Goal: Task Accomplishment & Management: Use online tool/utility

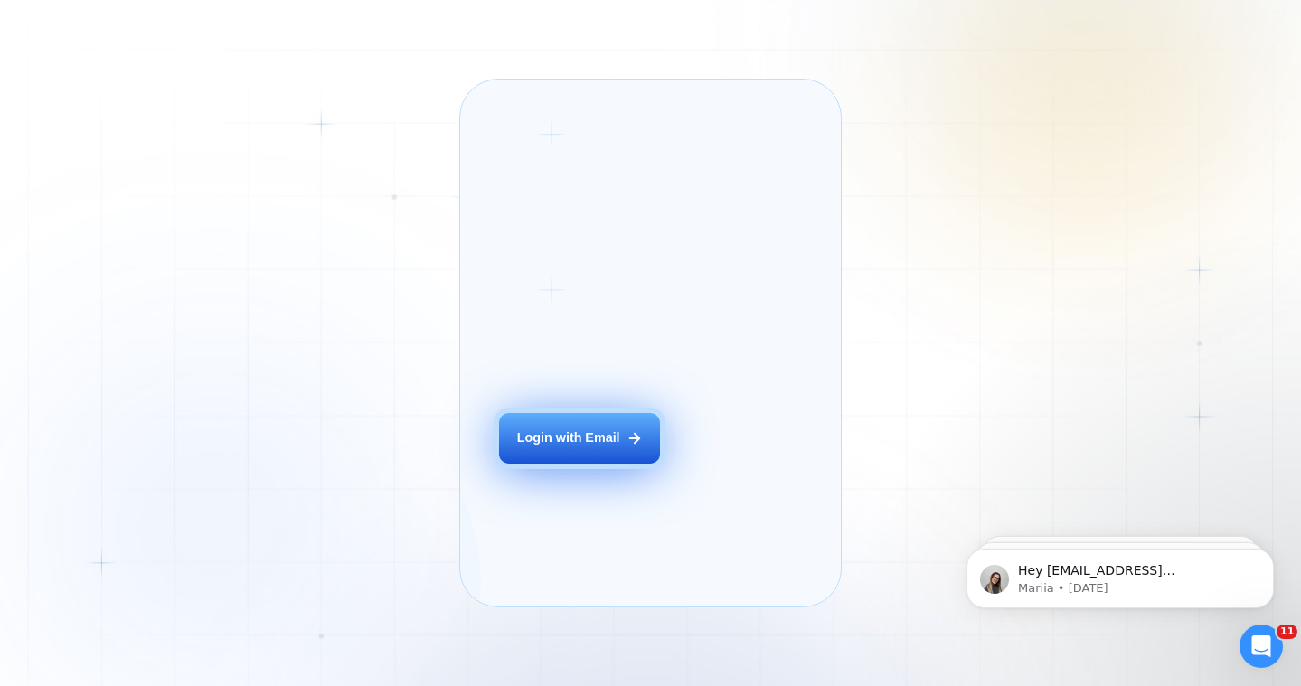
click at [601, 447] on div "Login with Email" at bounding box center [568, 438] width 103 height 18
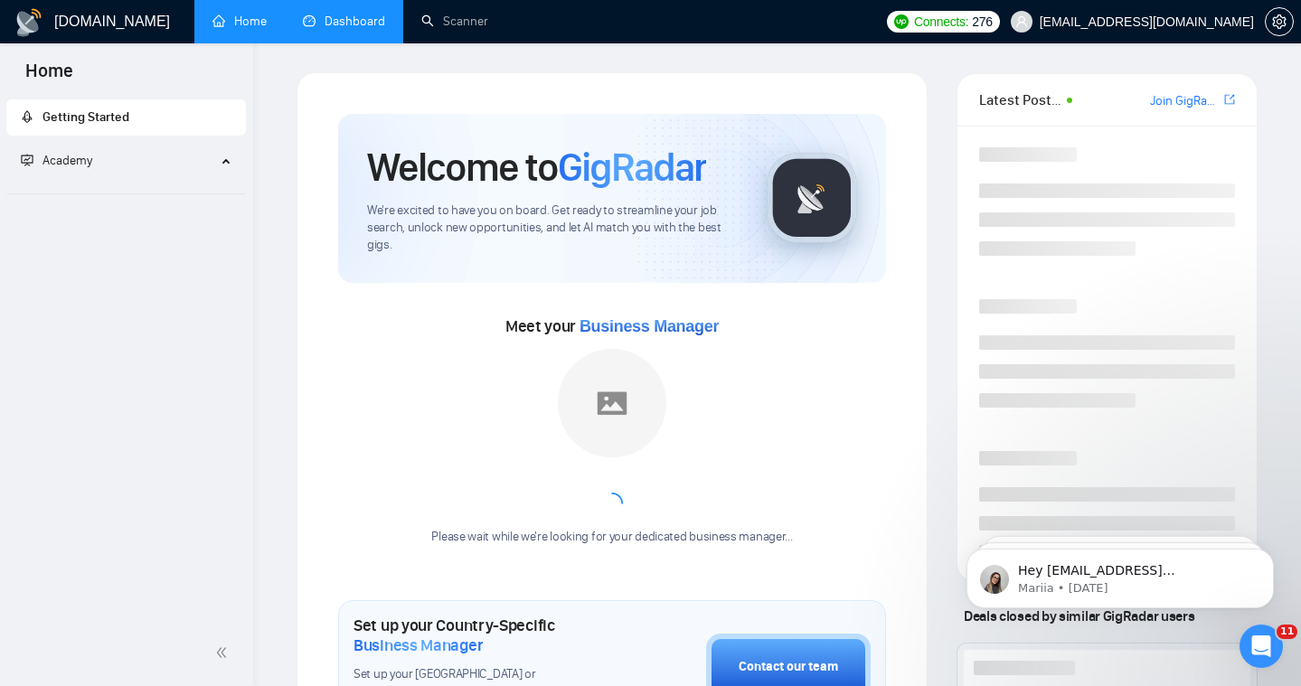
click at [353, 18] on link "Dashboard" at bounding box center [344, 21] width 82 height 15
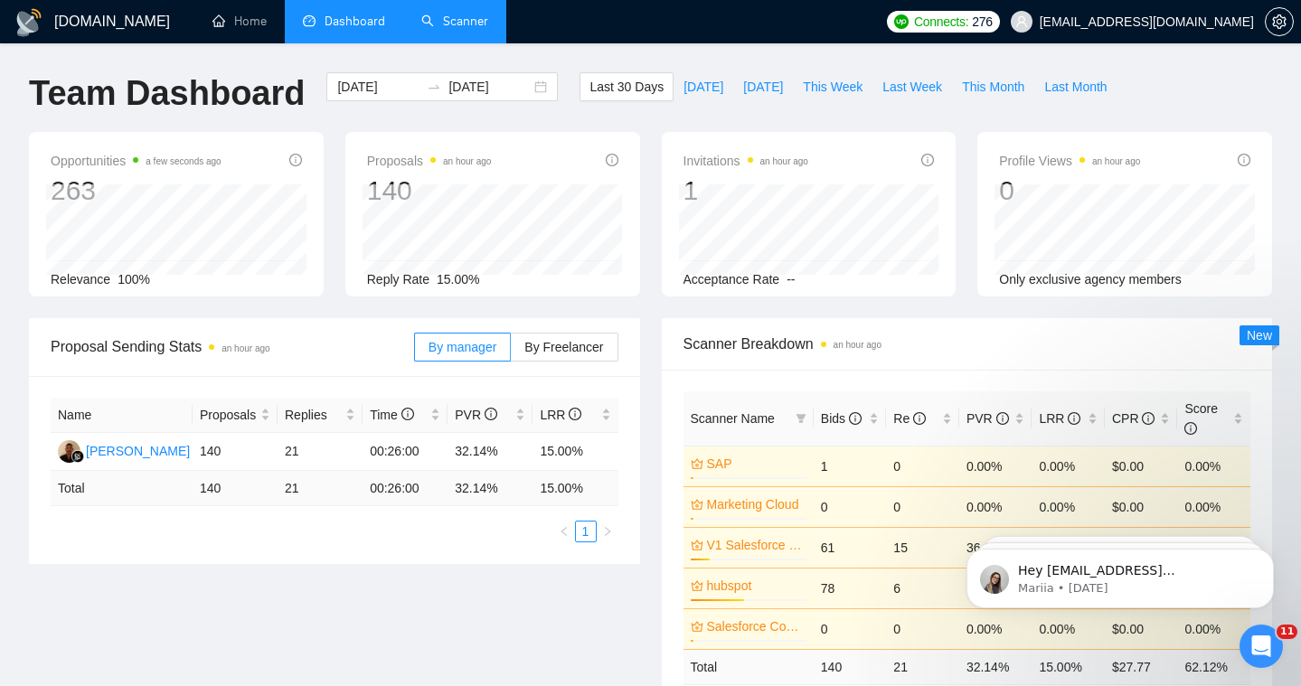
click at [474, 28] on link "Scanner" at bounding box center [454, 21] width 67 height 15
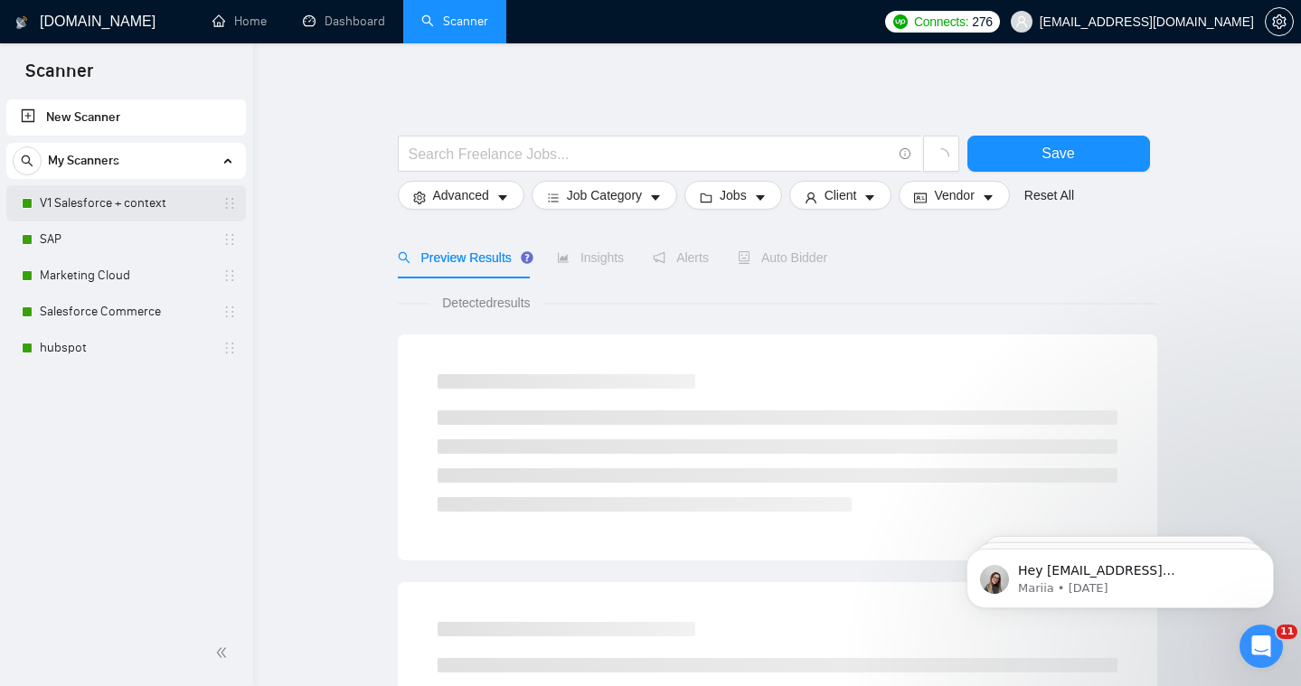
click at [67, 193] on link "V1 Salesforce + context" at bounding box center [126, 203] width 172 height 36
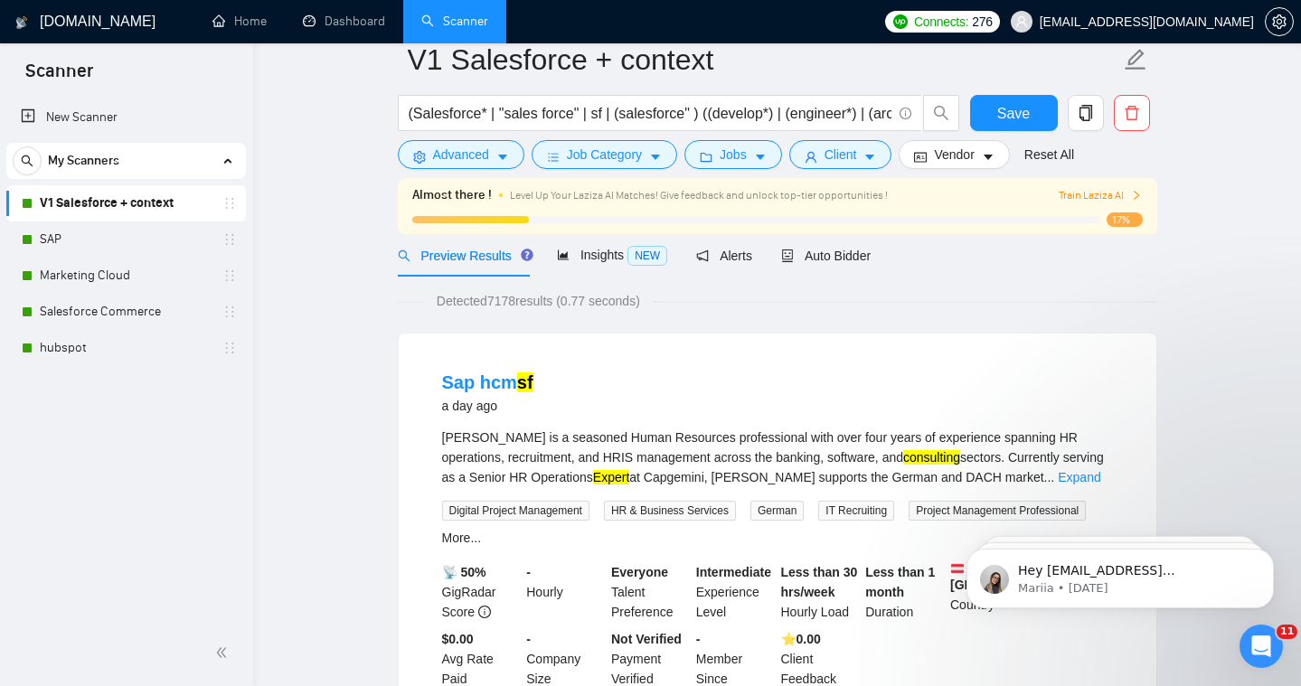
scroll to position [61, 0]
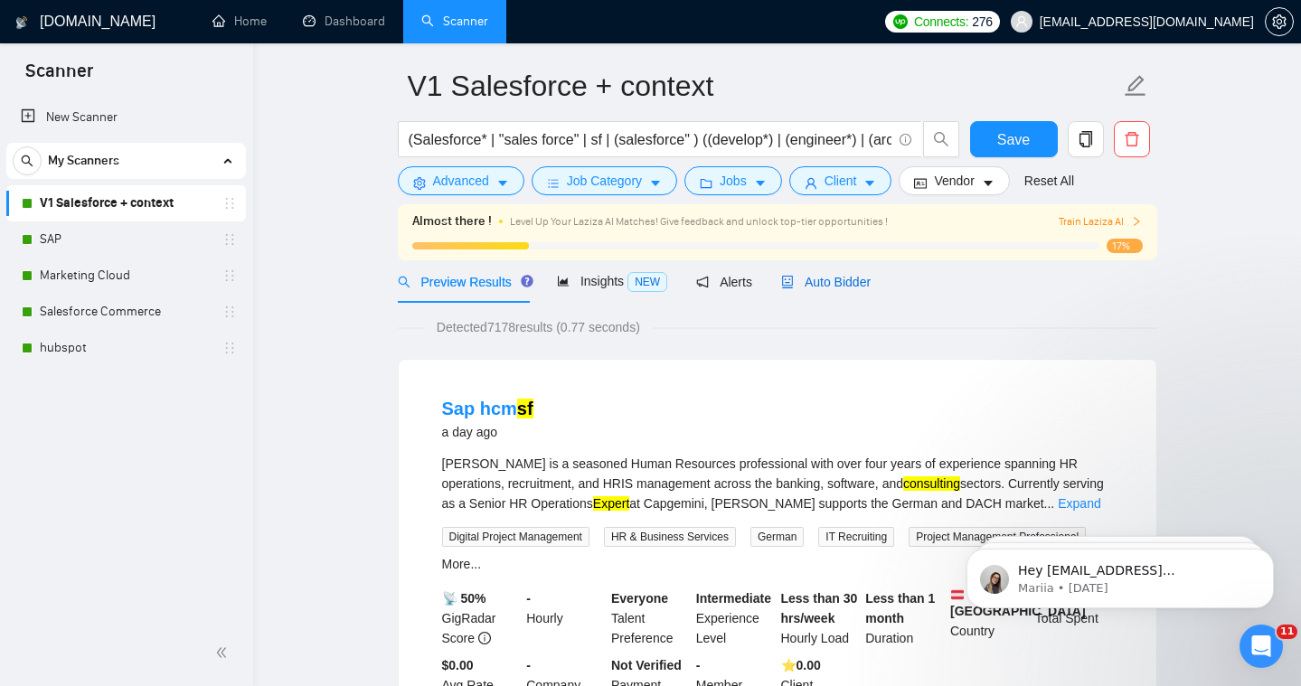
click at [834, 280] on span "Auto Bidder" at bounding box center [825, 282] width 89 height 14
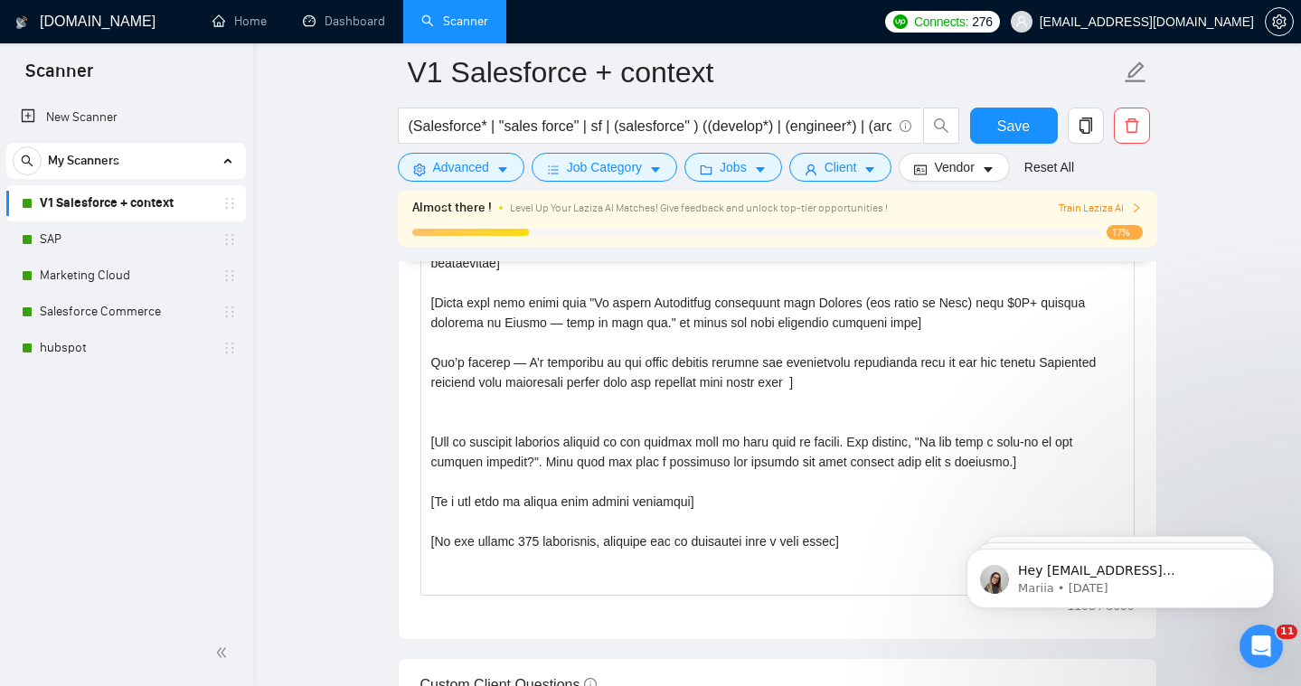
scroll to position [2003, 0]
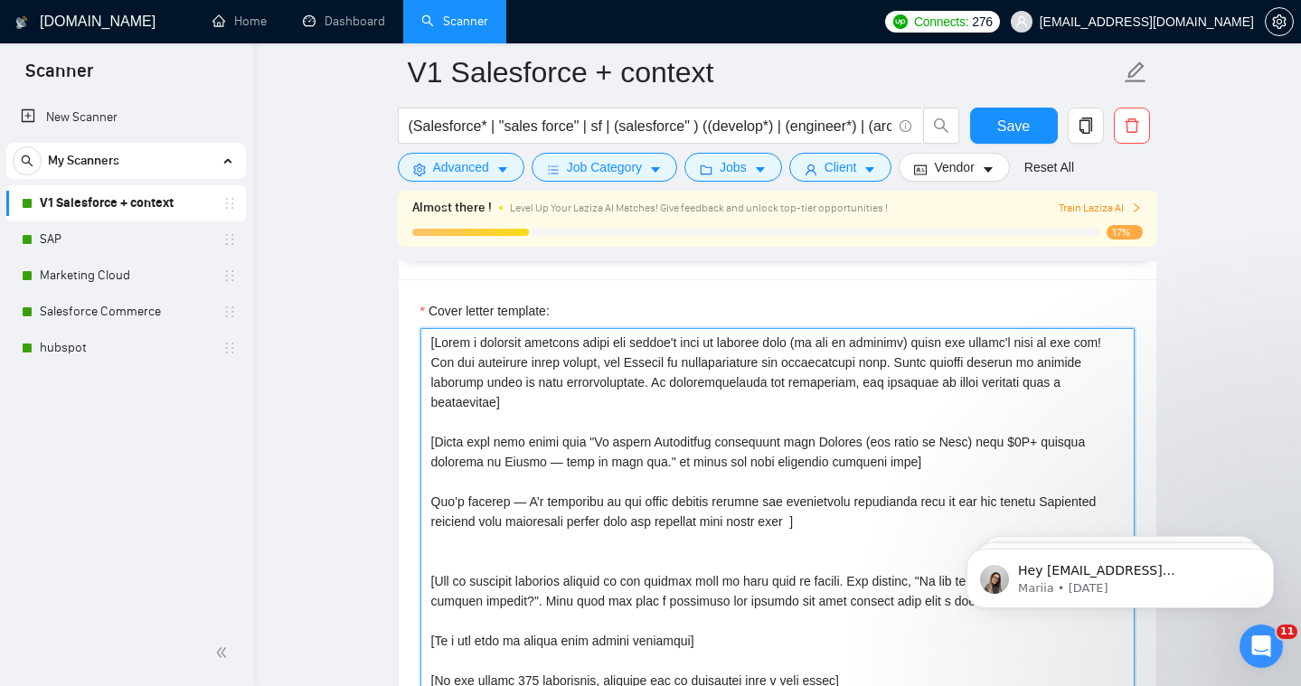
click at [546, 423] on textarea "Cover letter template:" at bounding box center [777, 531] width 714 height 407
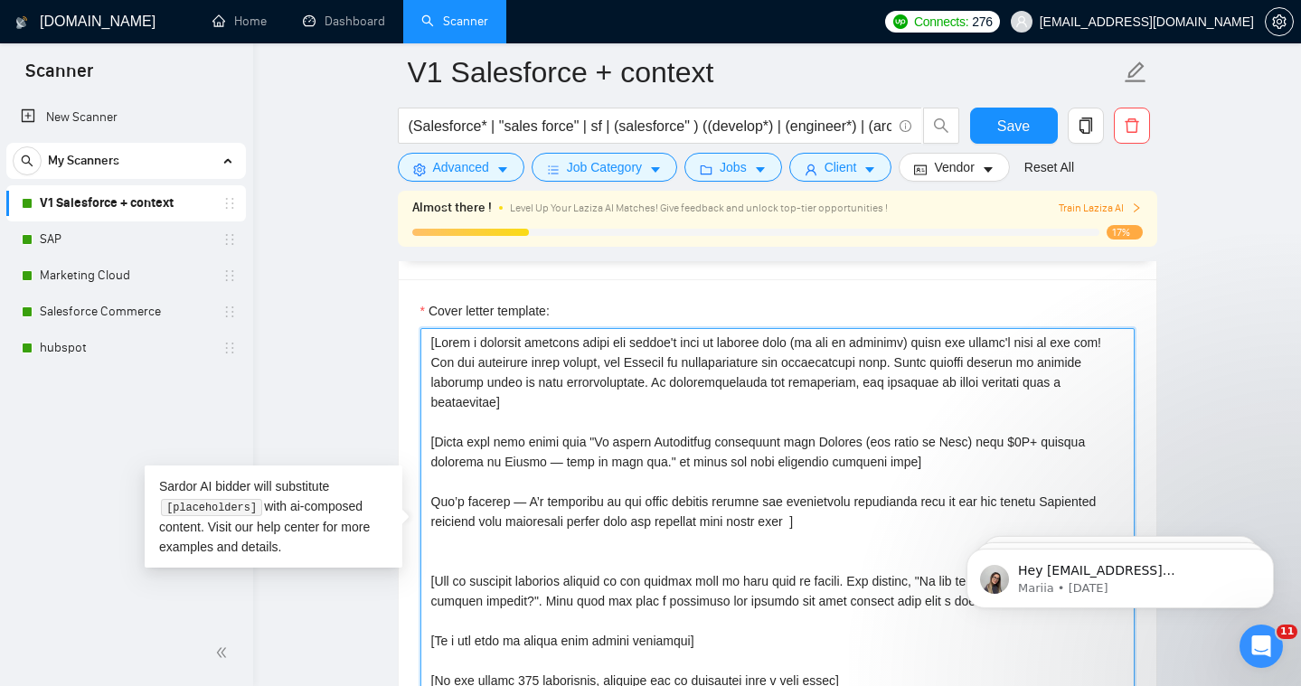
drag, startPoint x: 431, startPoint y: 344, endPoint x: 735, endPoint y: 563, distance: 374.2
click at [735, 563] on textarea "Cover letter template:" at bounding box center [777, 531] width 714 height 407
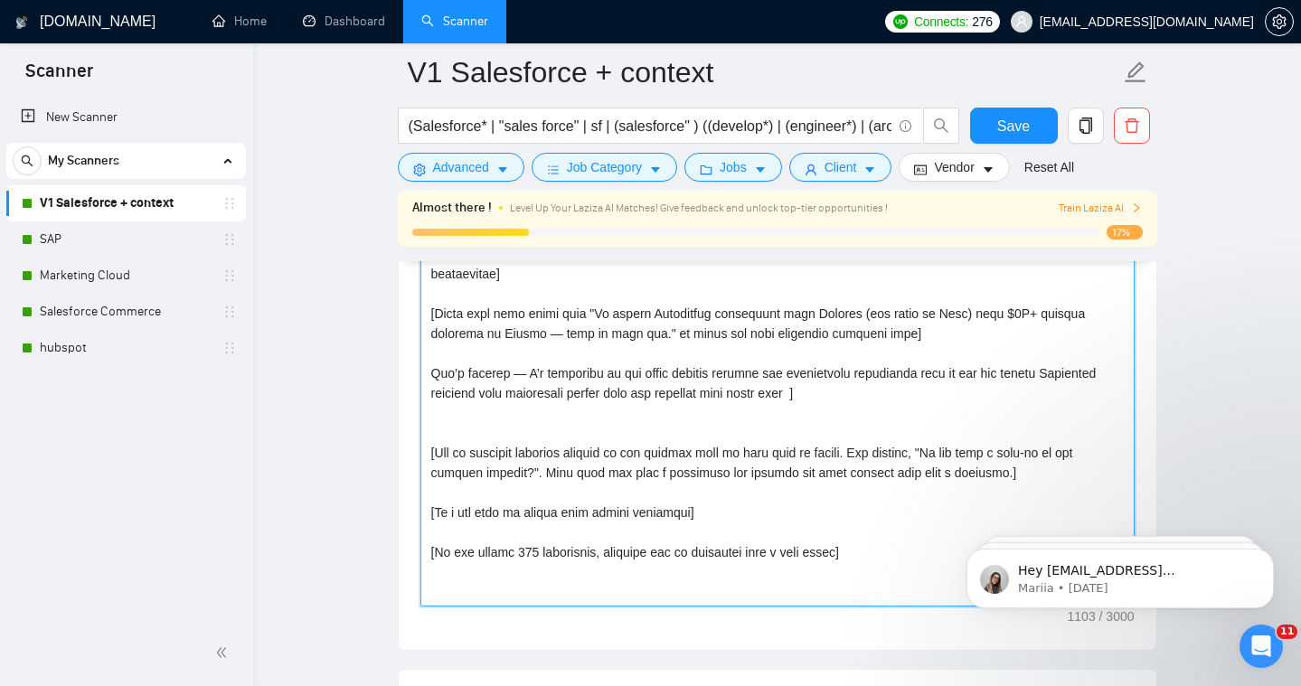
scroll to position [2141, 0]
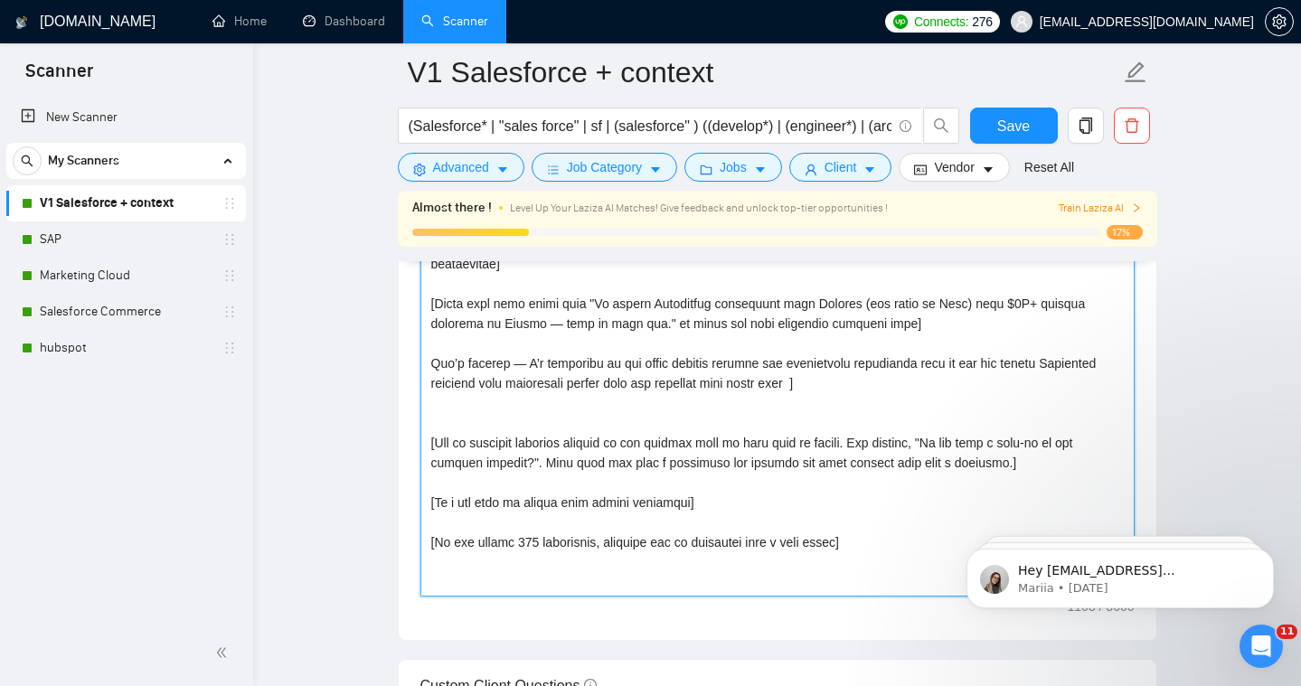
drag, startPoint x: 883, startPoint y: 547, endPoint x: 393, endPoint y: 205, distance: 597.2
click at [393, 205] on main "V1 Salesforce + context (Salesforce* | "sales force" | sf | (salesforce" ) ((de…" at bounding box center [777, 513] width 990 height 5165
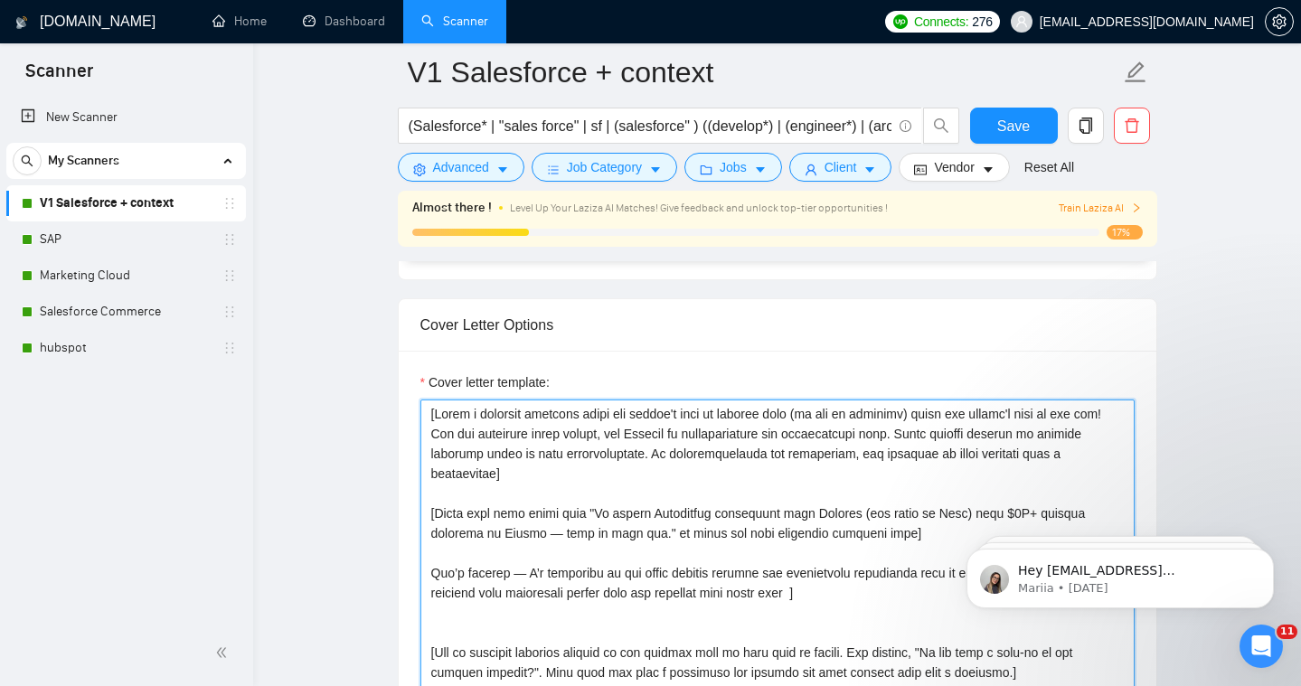
scroll to position [1917, 0]
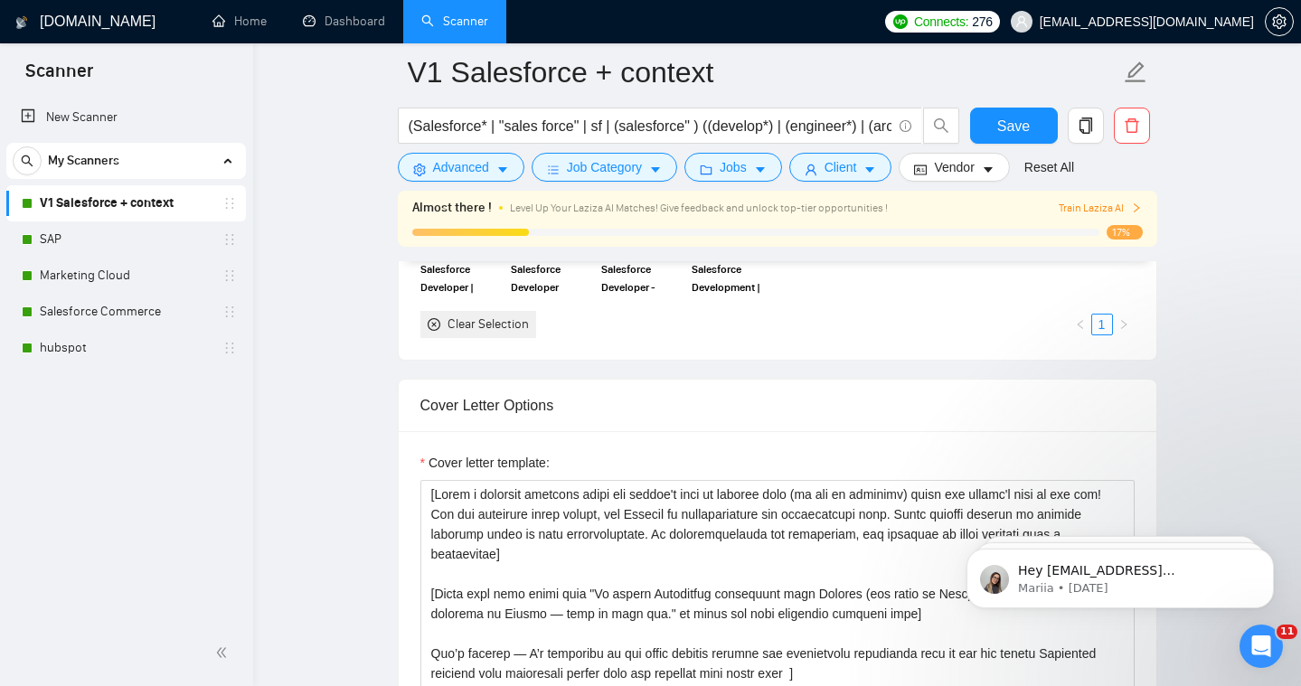
scroll to position [1819, 0]
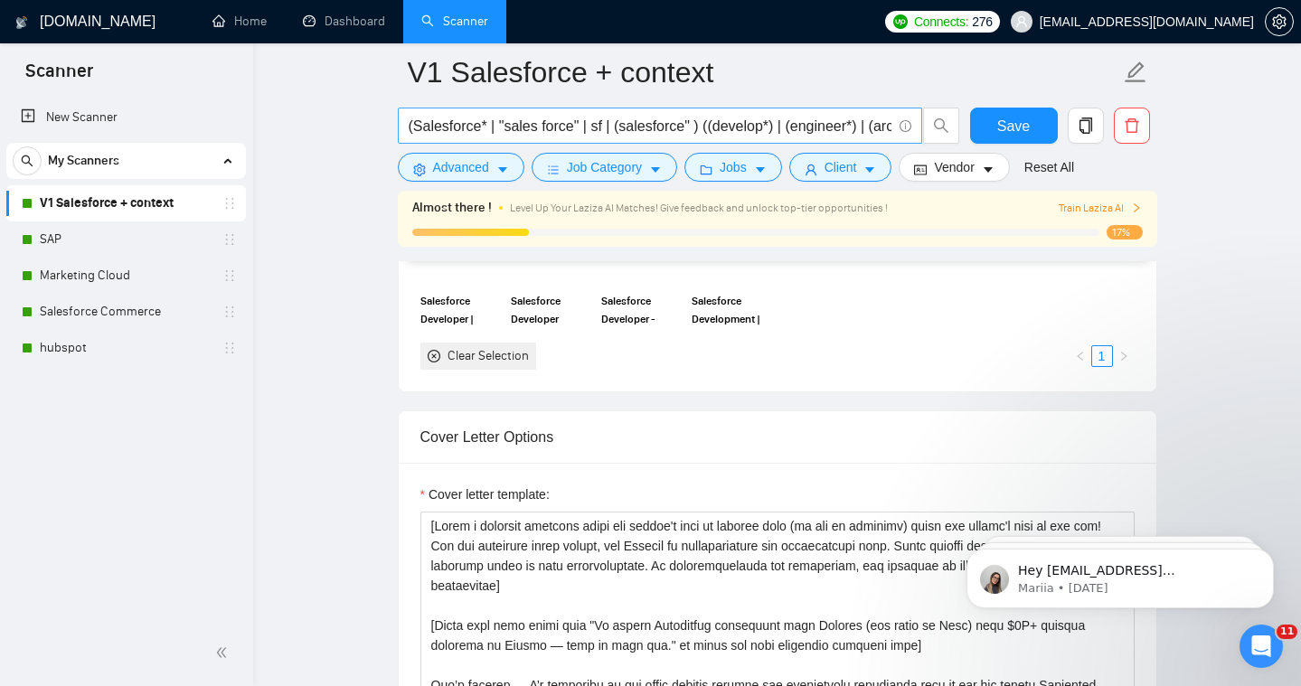
click at [659, 127] on input "(Salesforce* | "sales force" | sf | (salesforce" ) ((develop*) | (engineer*) | …" at bounding box center [649, 126] width 483 height 23
